Goal: Task Accomplishment & Management: Use online tool/utility

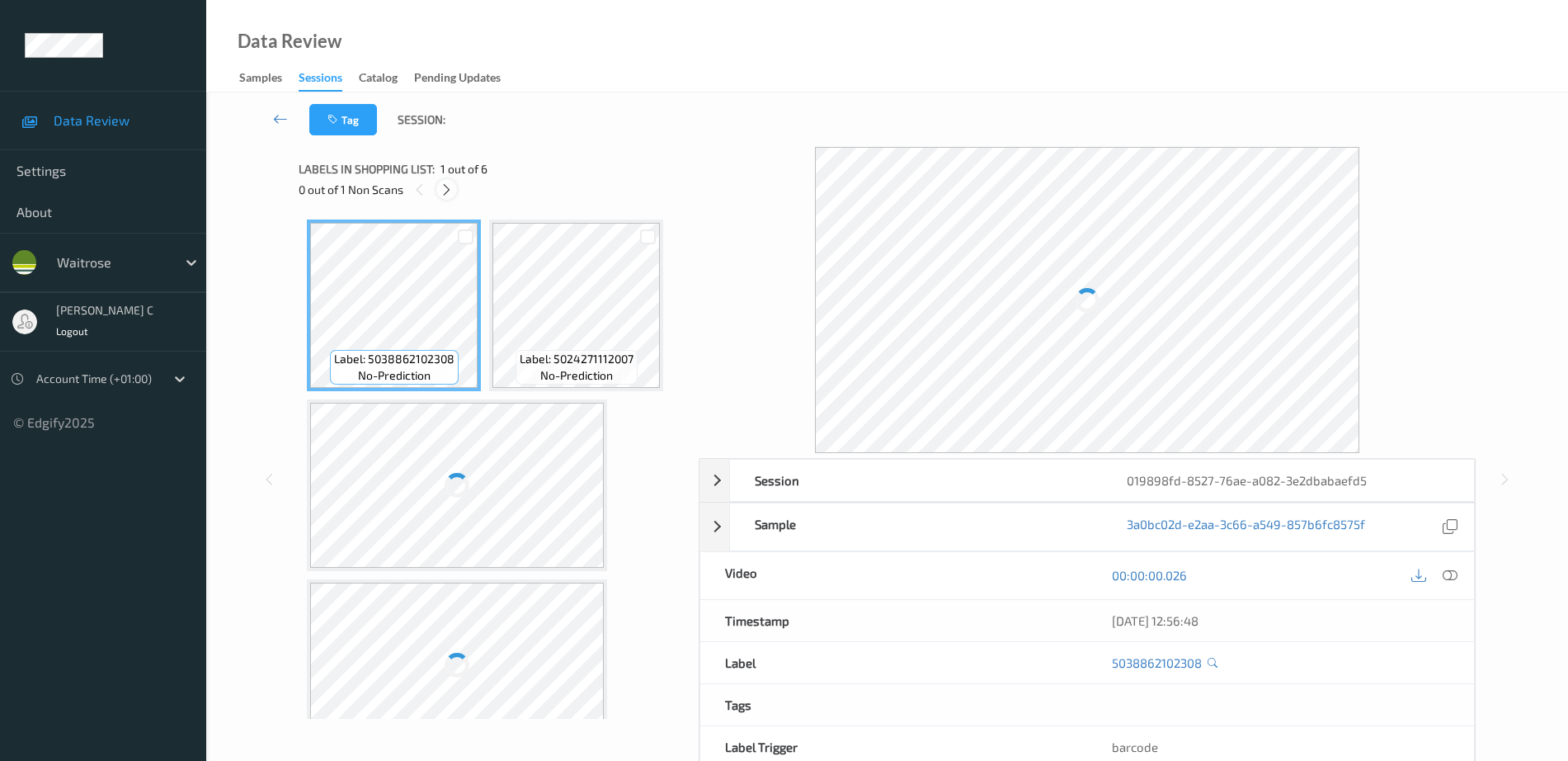
click at [451, 192] on icon at bounding box center [447, 189] width 14 height 15
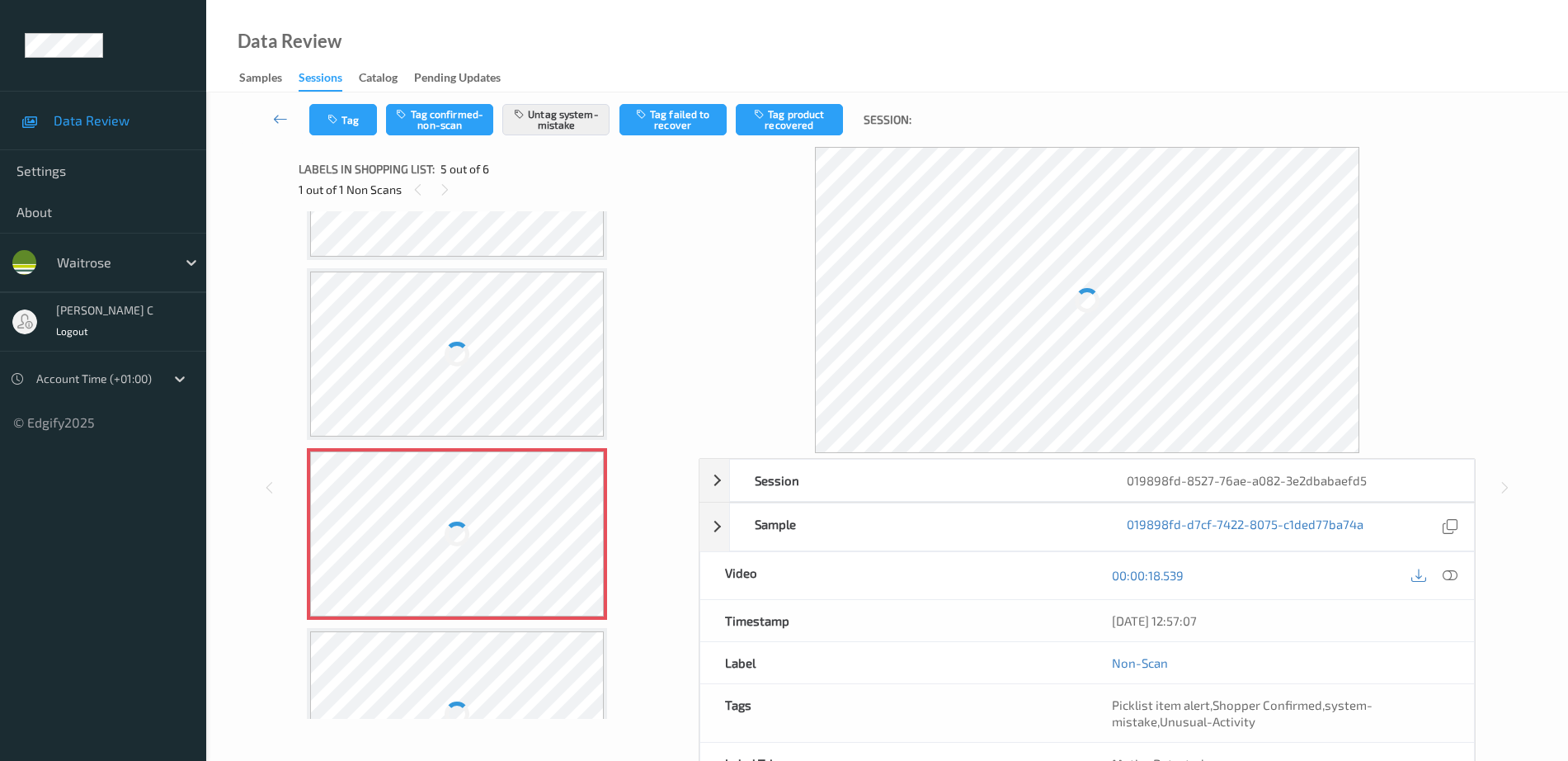
scroll to position [265, 0]
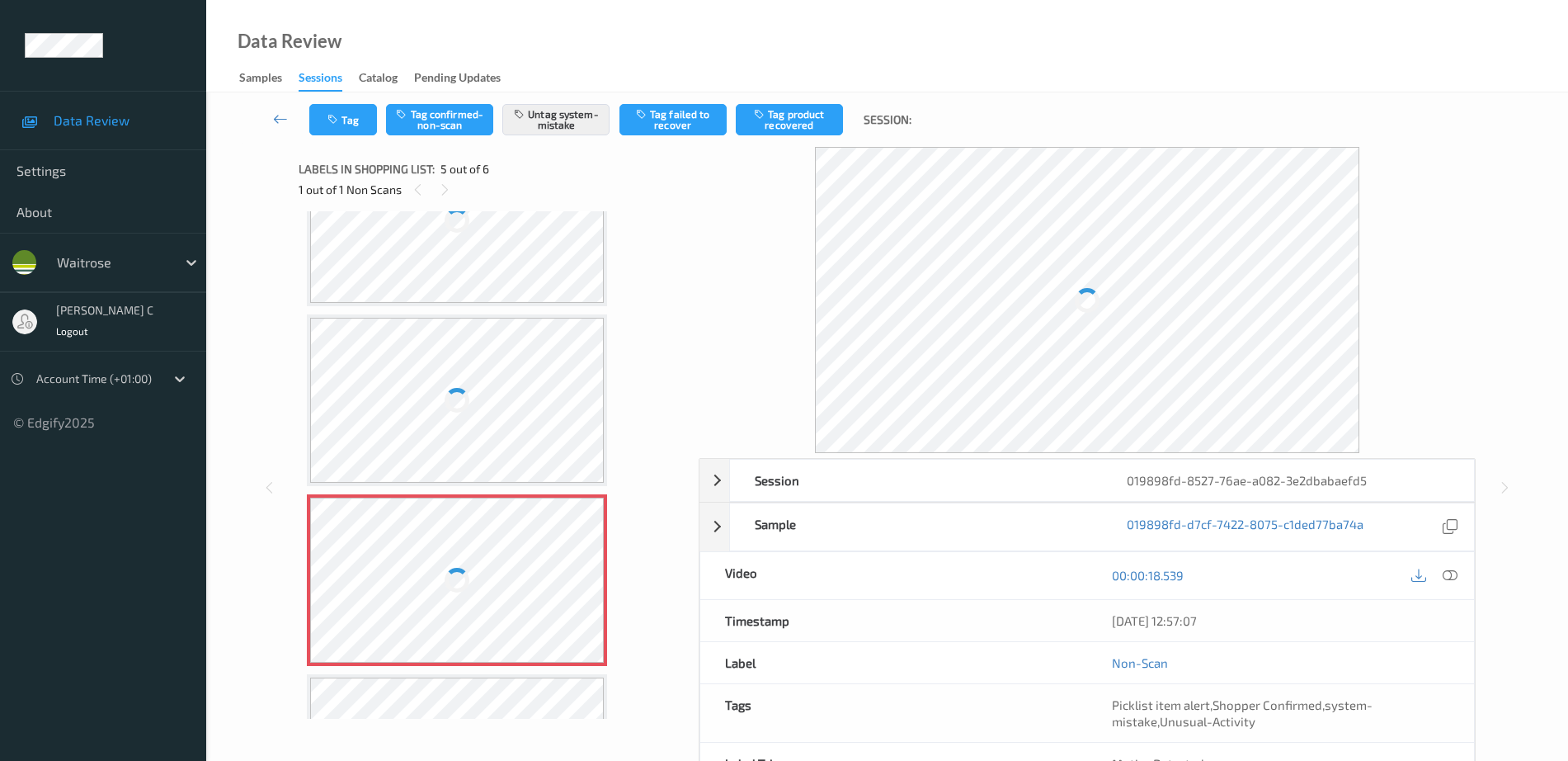
click at [497, 362] on div at bounding box center [457, 400] width 293 height 165
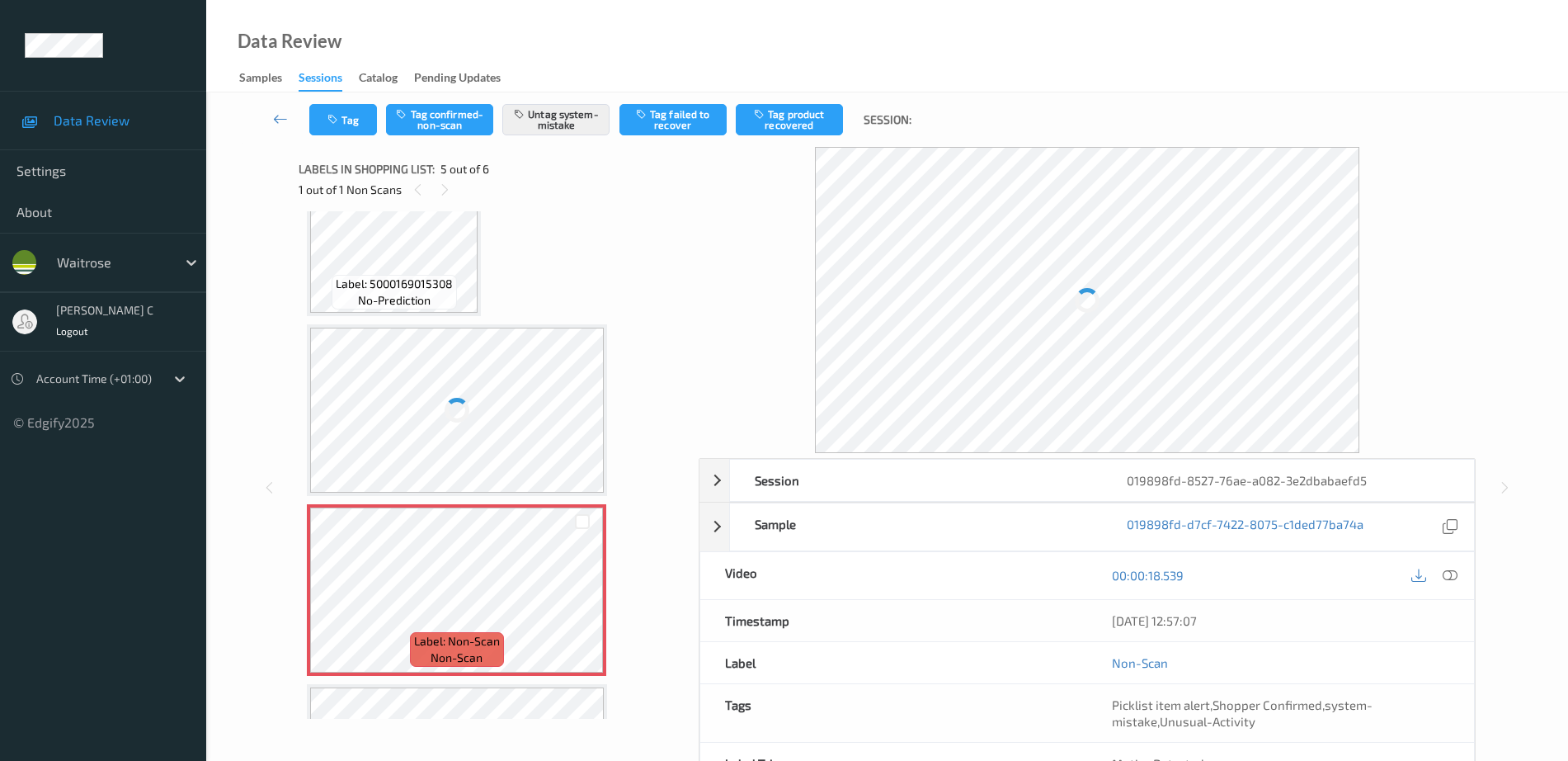
scroll to position [91, 0]
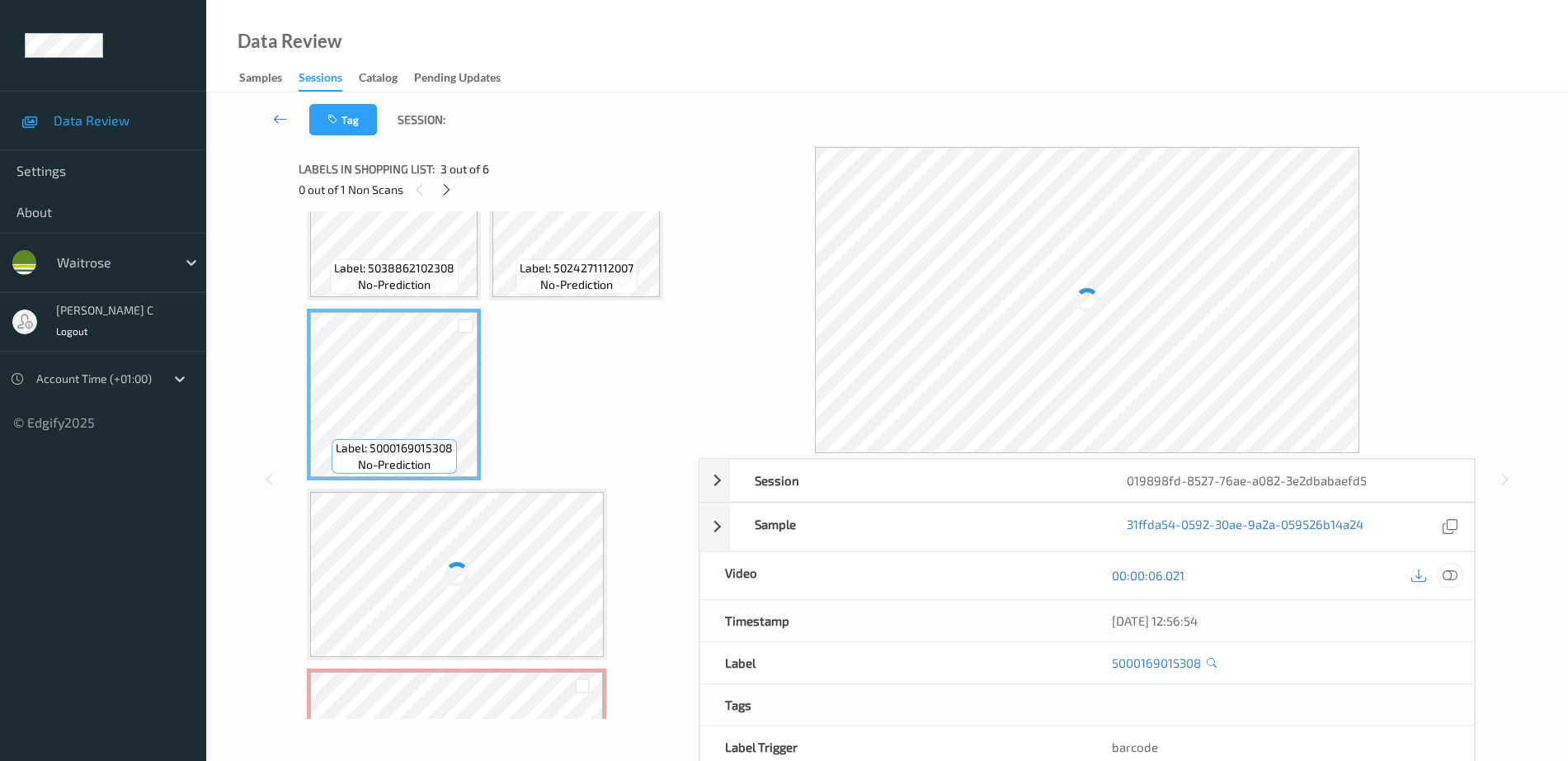
click at [1459, 570] on div at bounding box center [1450, 575] width 22 height 22
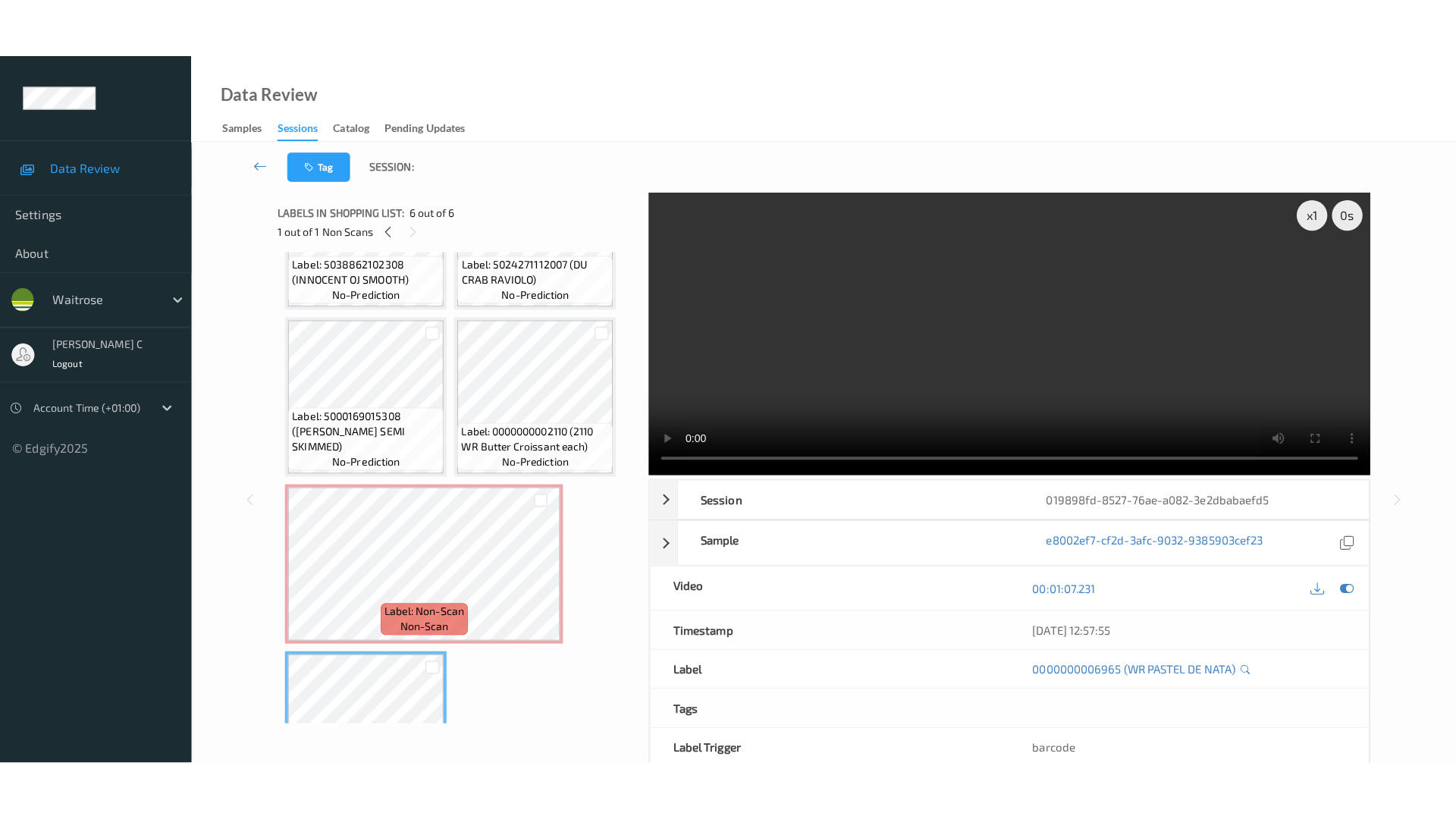
scroll to position [108, 0]
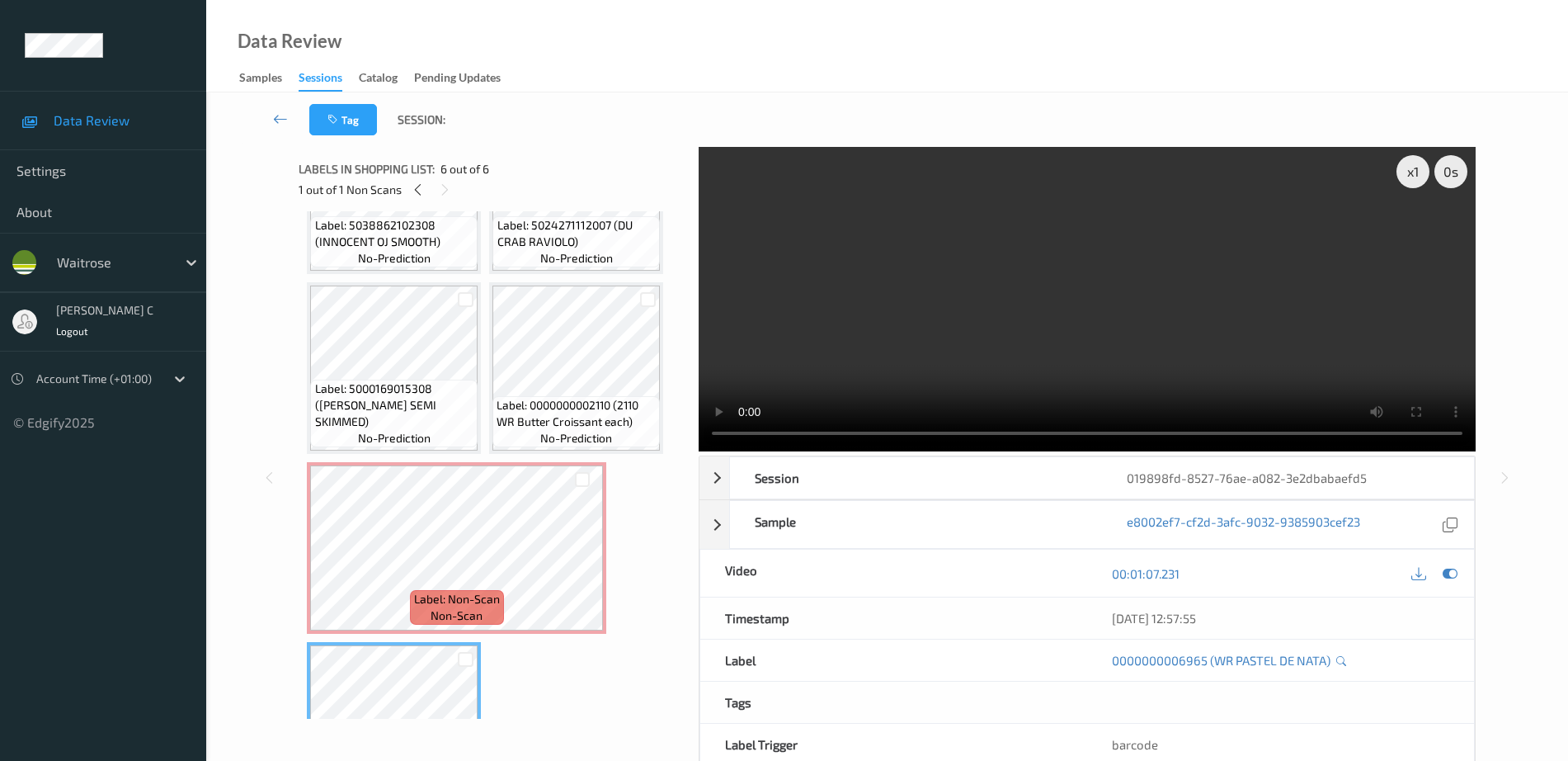
click at [386, 458] on div "Label: 5038862102308 (INNOCENT OJ SMOOTH) no-prediction Label: 5024271112007 (D…" at bounding box center [492, 458] width 372 height 711
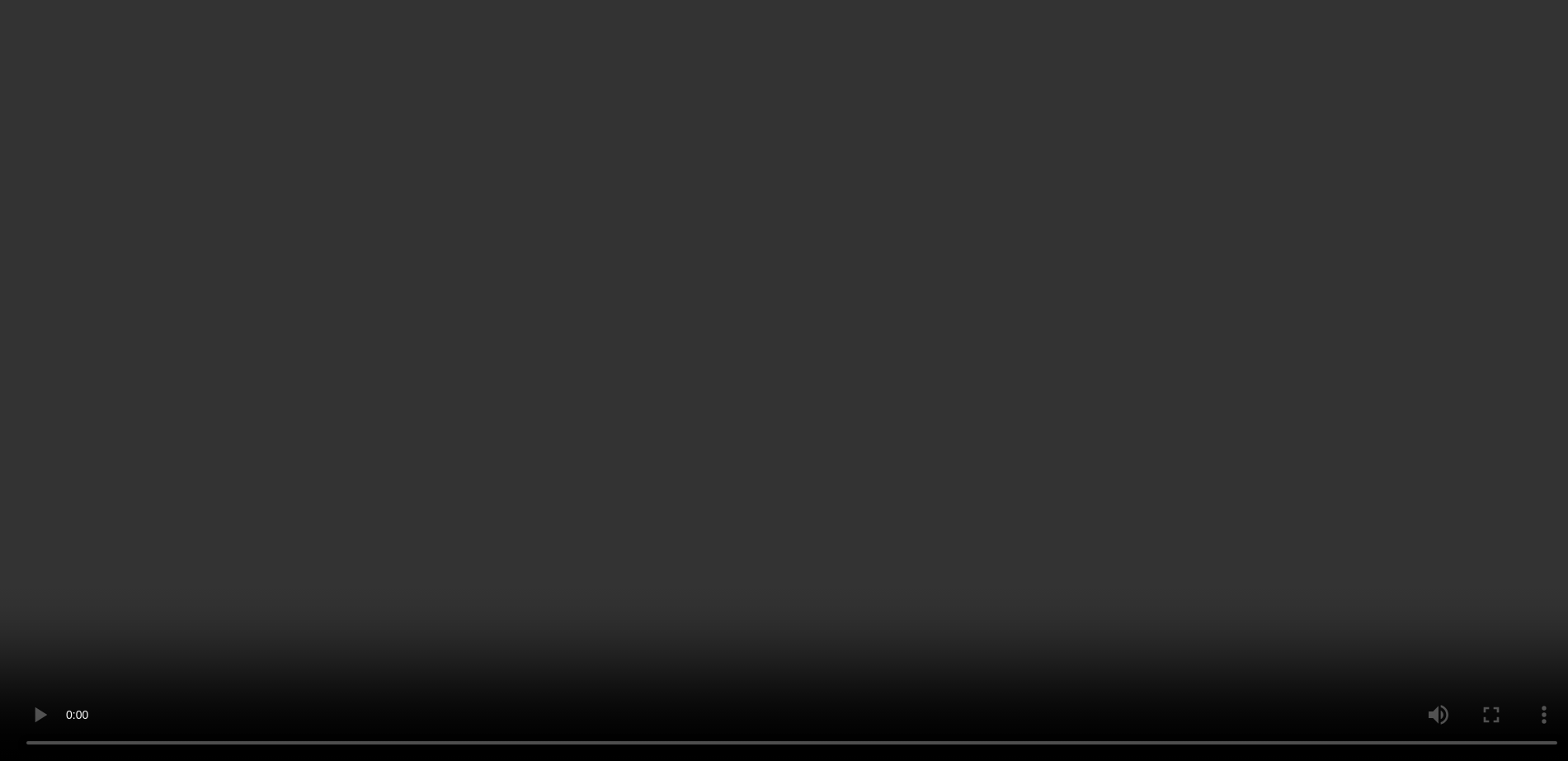
scroll to position [220, 0]
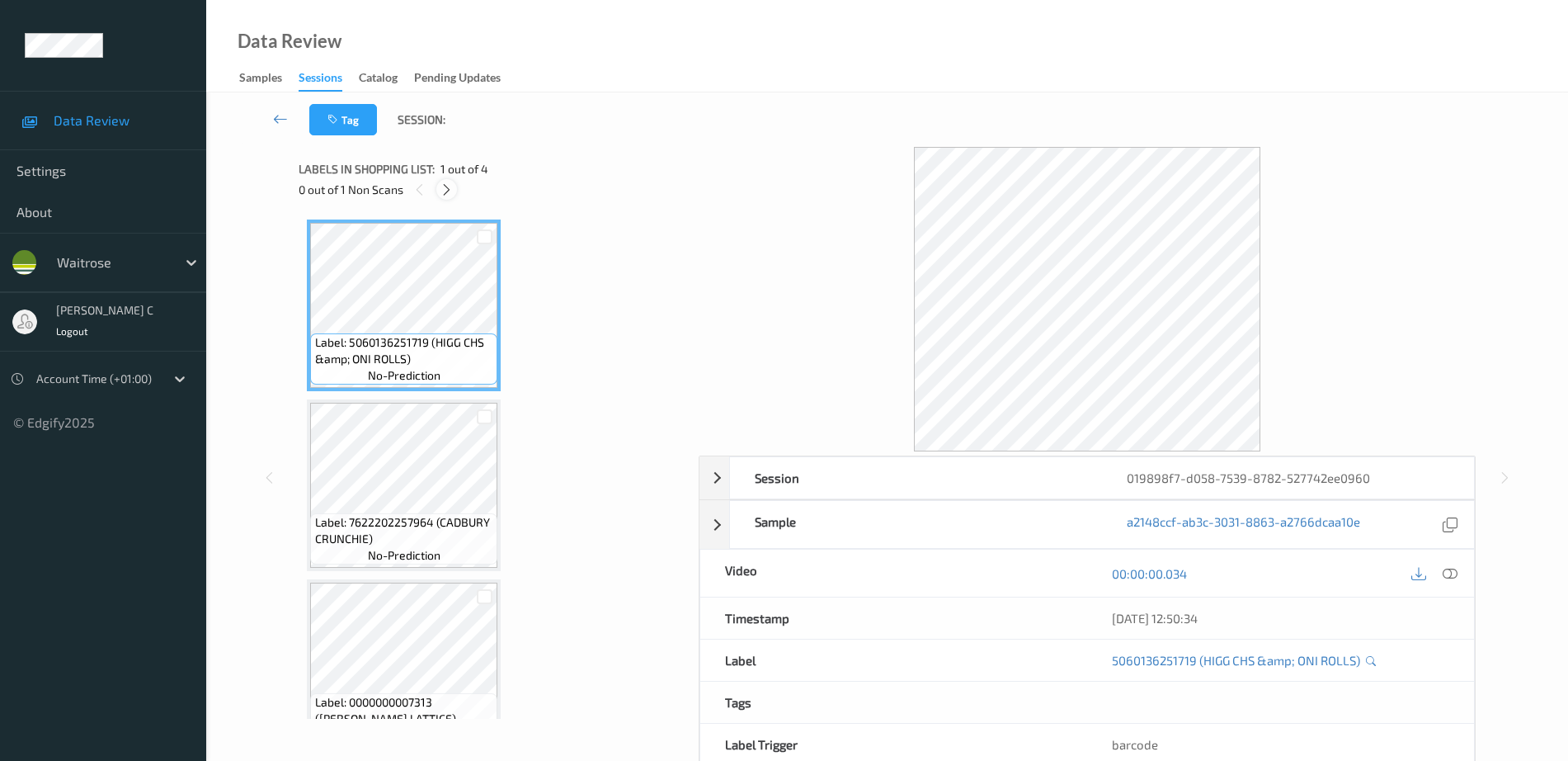
click at [450, 188] on icon at bounding box center [447, 189] width 14 height 15
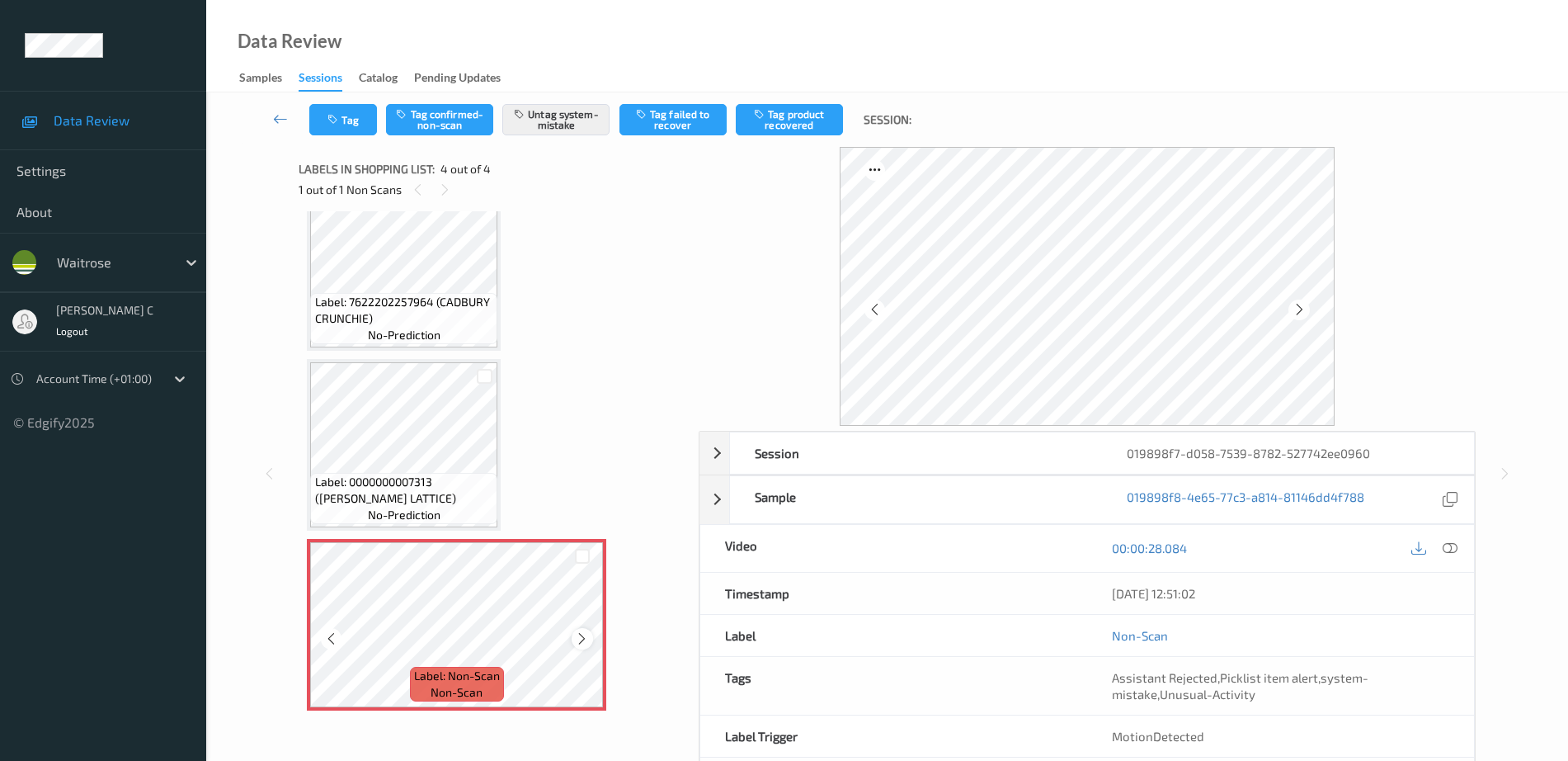
click at [584, 635] on icon at bounding box center [582, 638] width 14 height 15
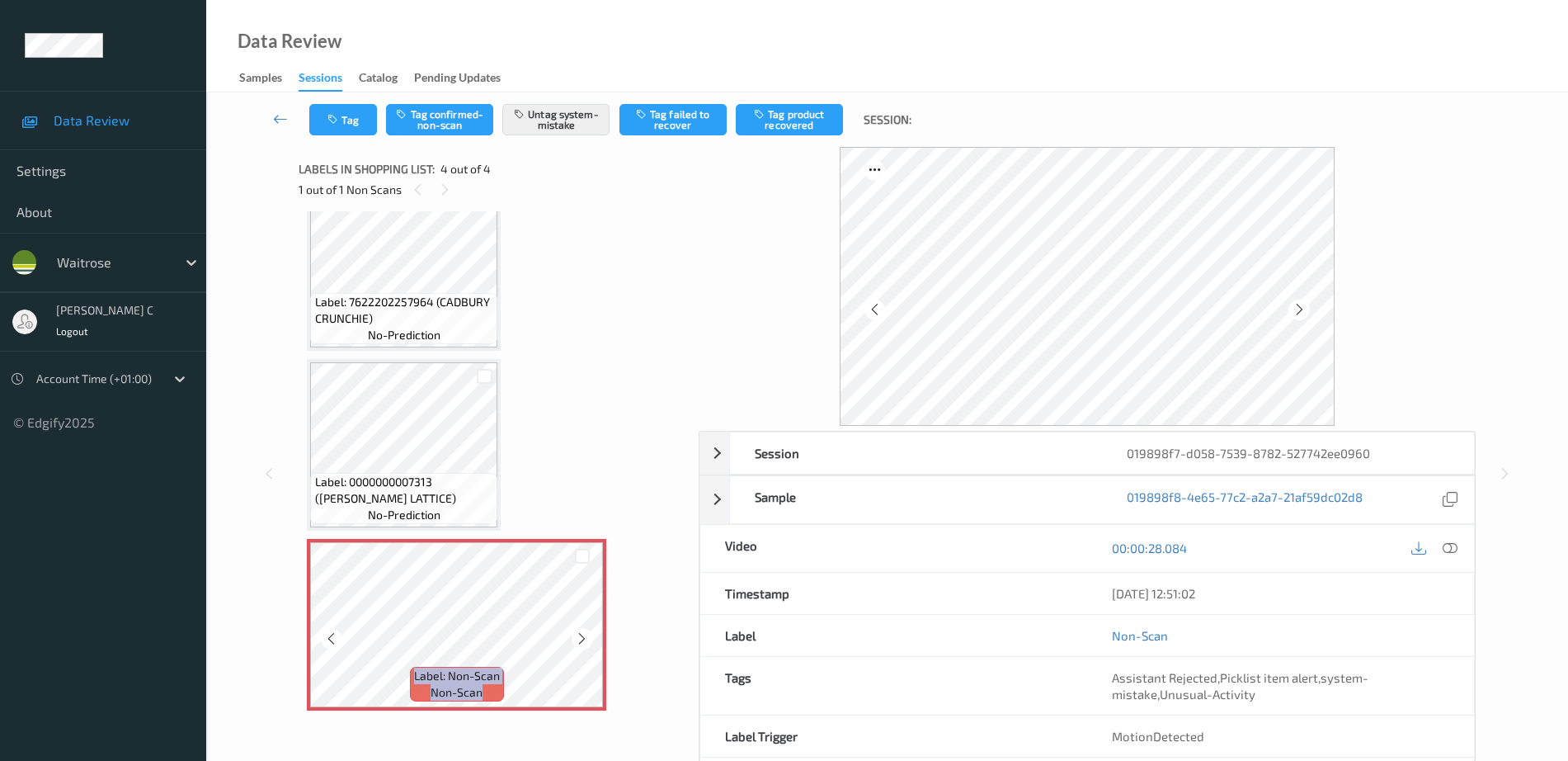
click at [584, 635] on icon at bounding box center [582, 638] width 14 height 15
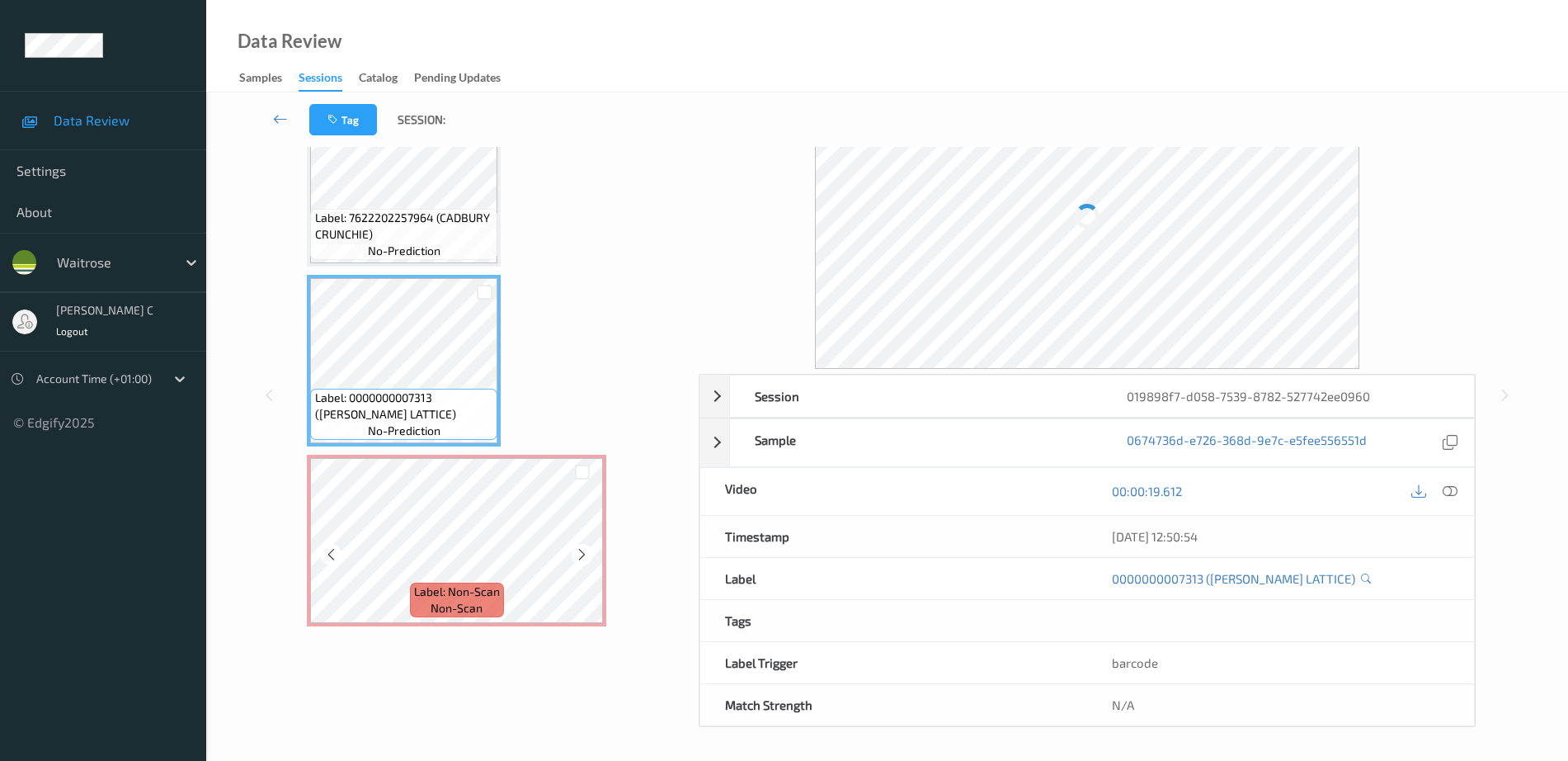
scroll to position [74, 0]
